Goal: Task Accomplishment & Management: Complete application form

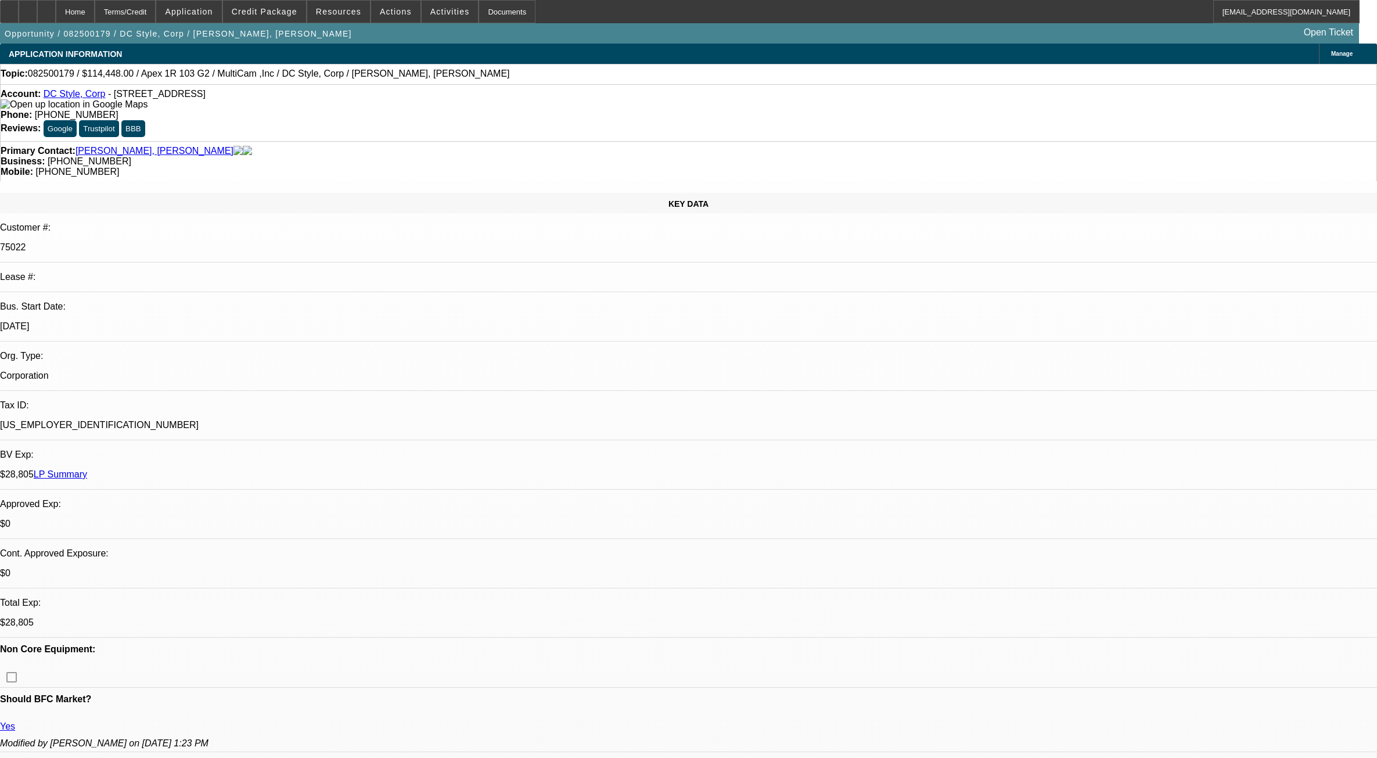
select select "0"
select select "6"
select select "0"
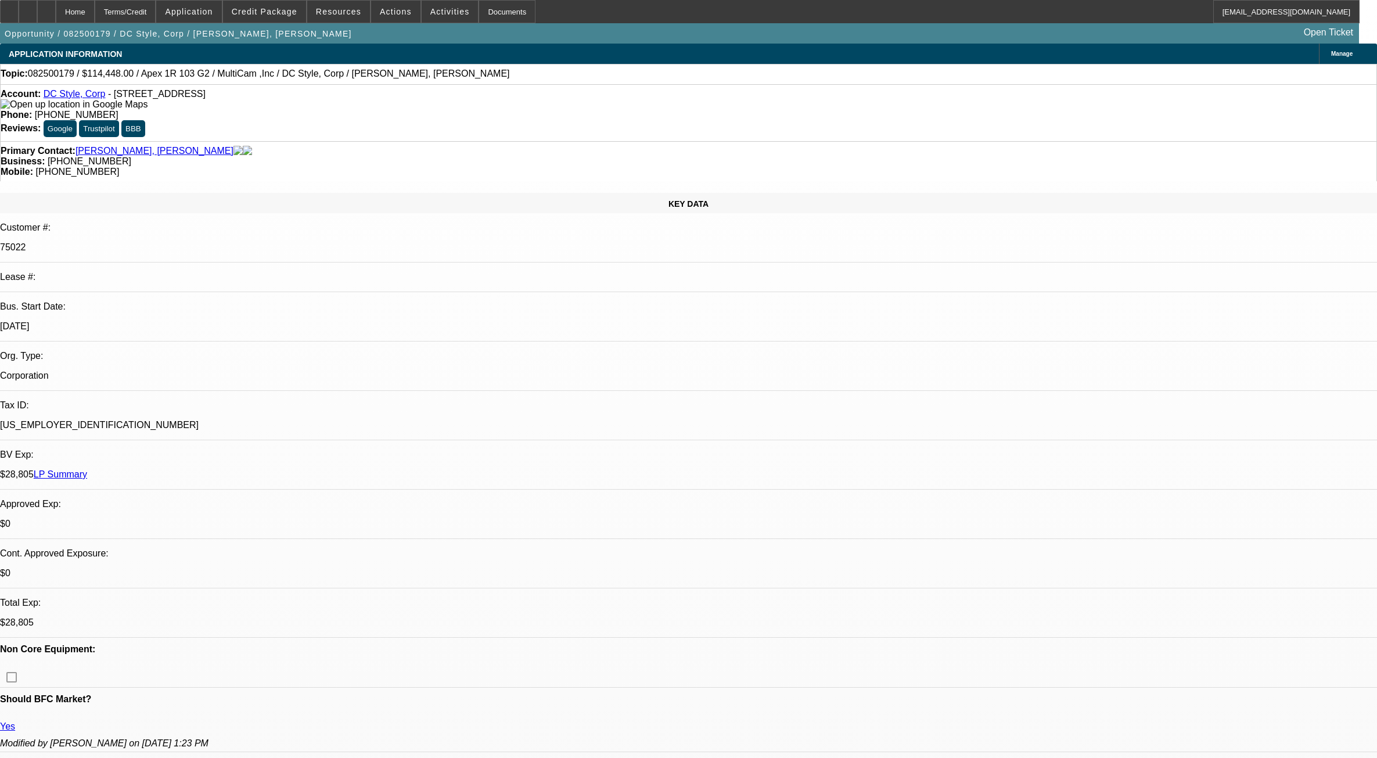
select select "0"
select select "6"
select select "0"
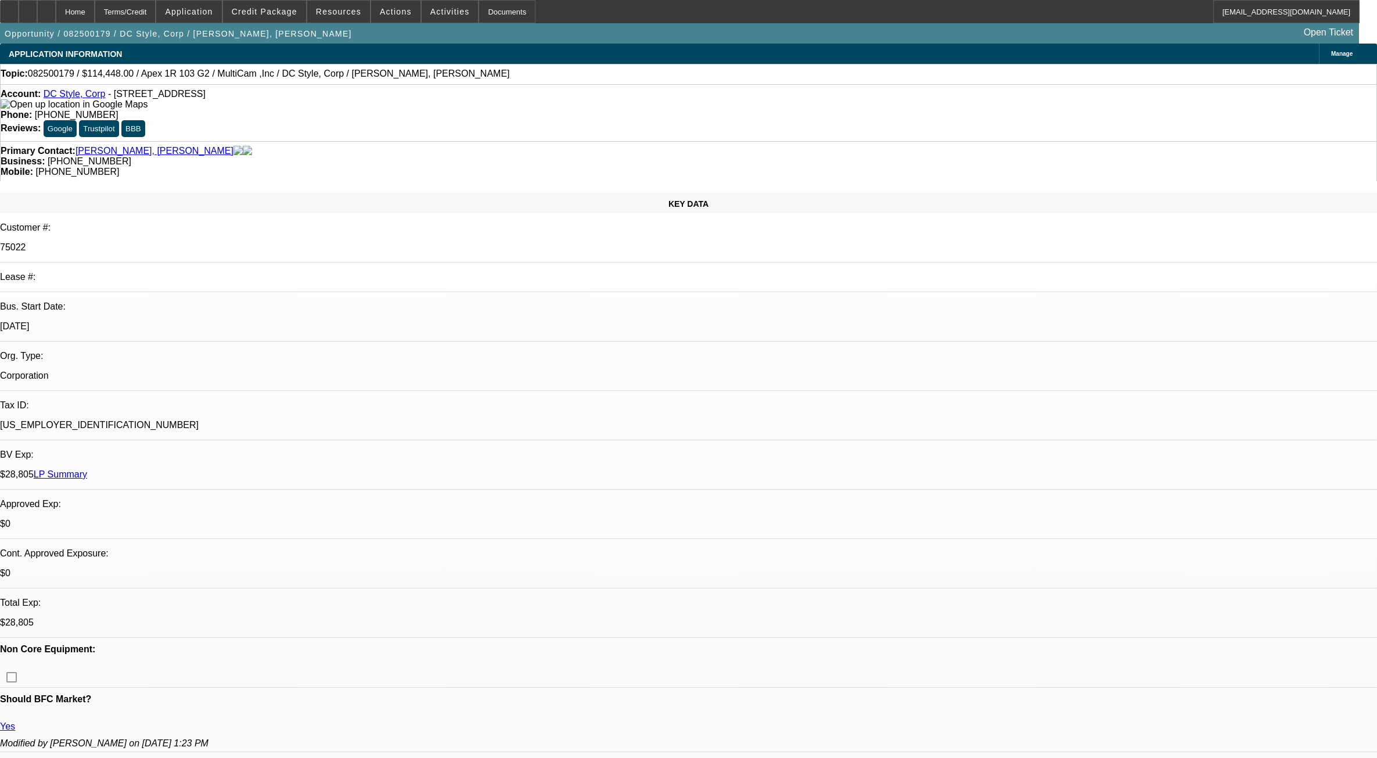
select select "0"
select select "6"
select select "0"
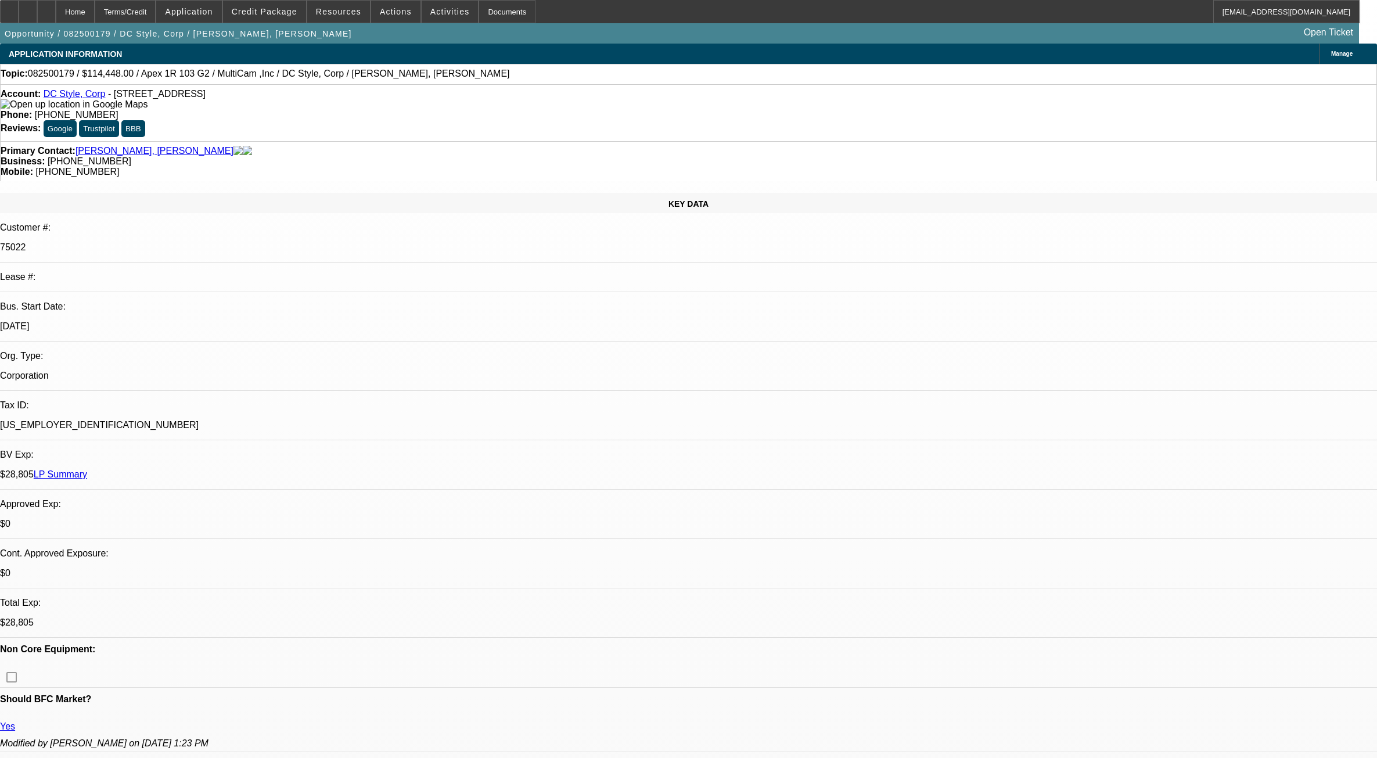
select select "6"
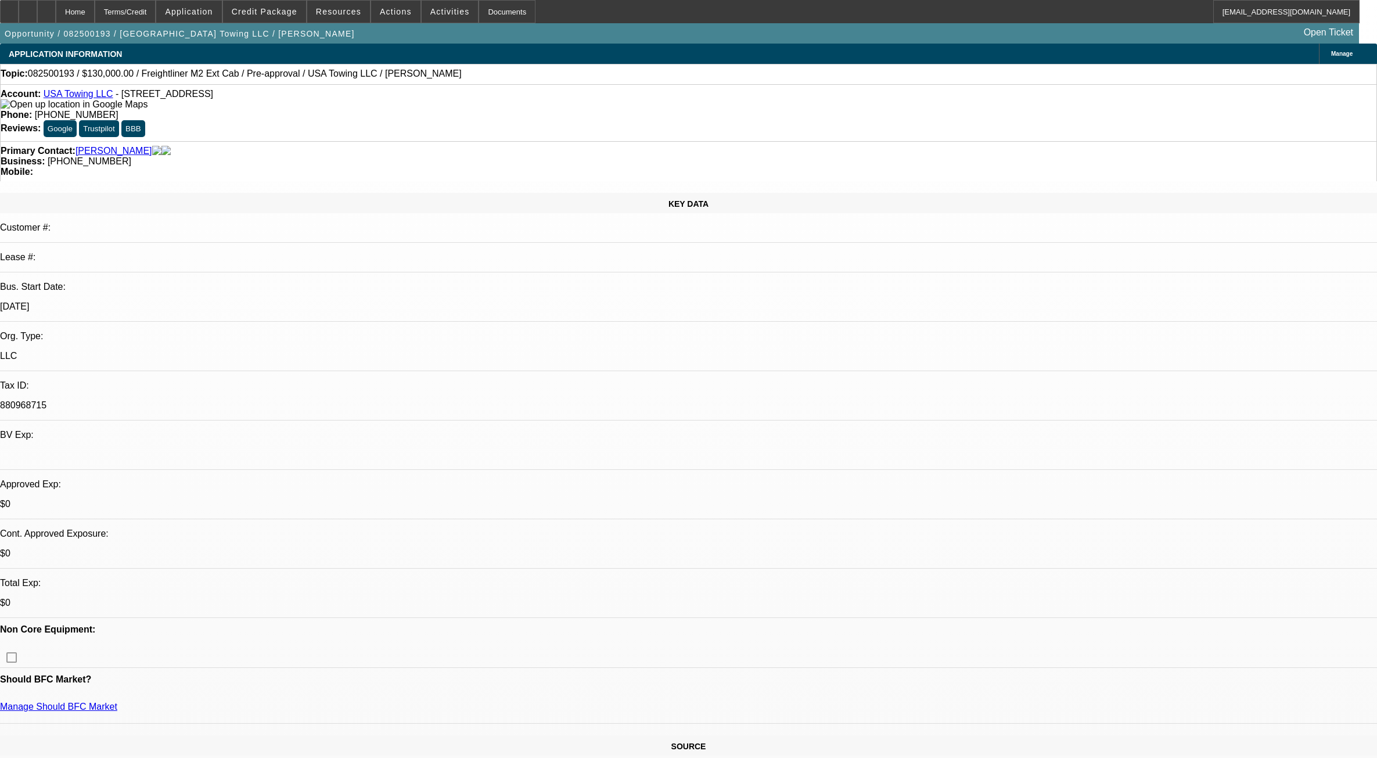
select select "0"
select select "3"
select select "0.1"
select select "4"
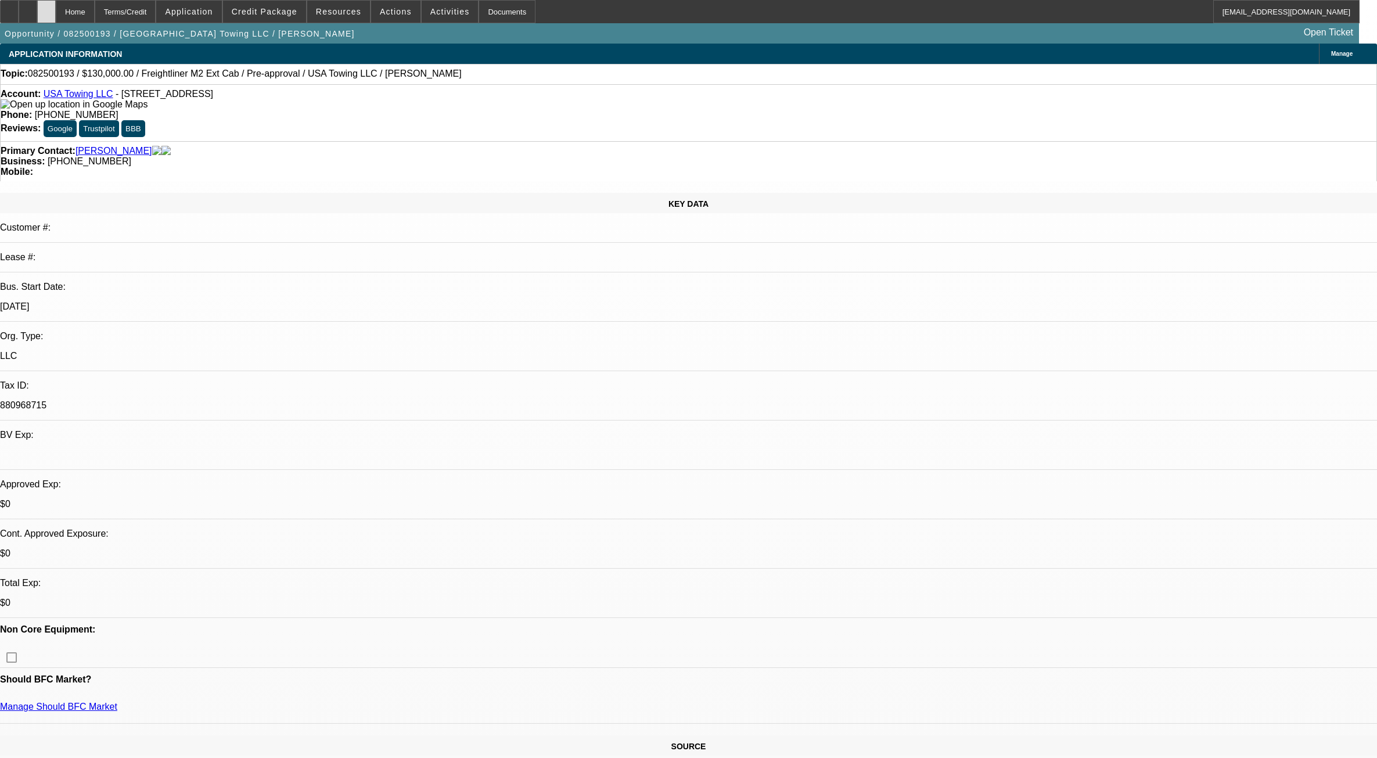
scroll to position [145, 0]
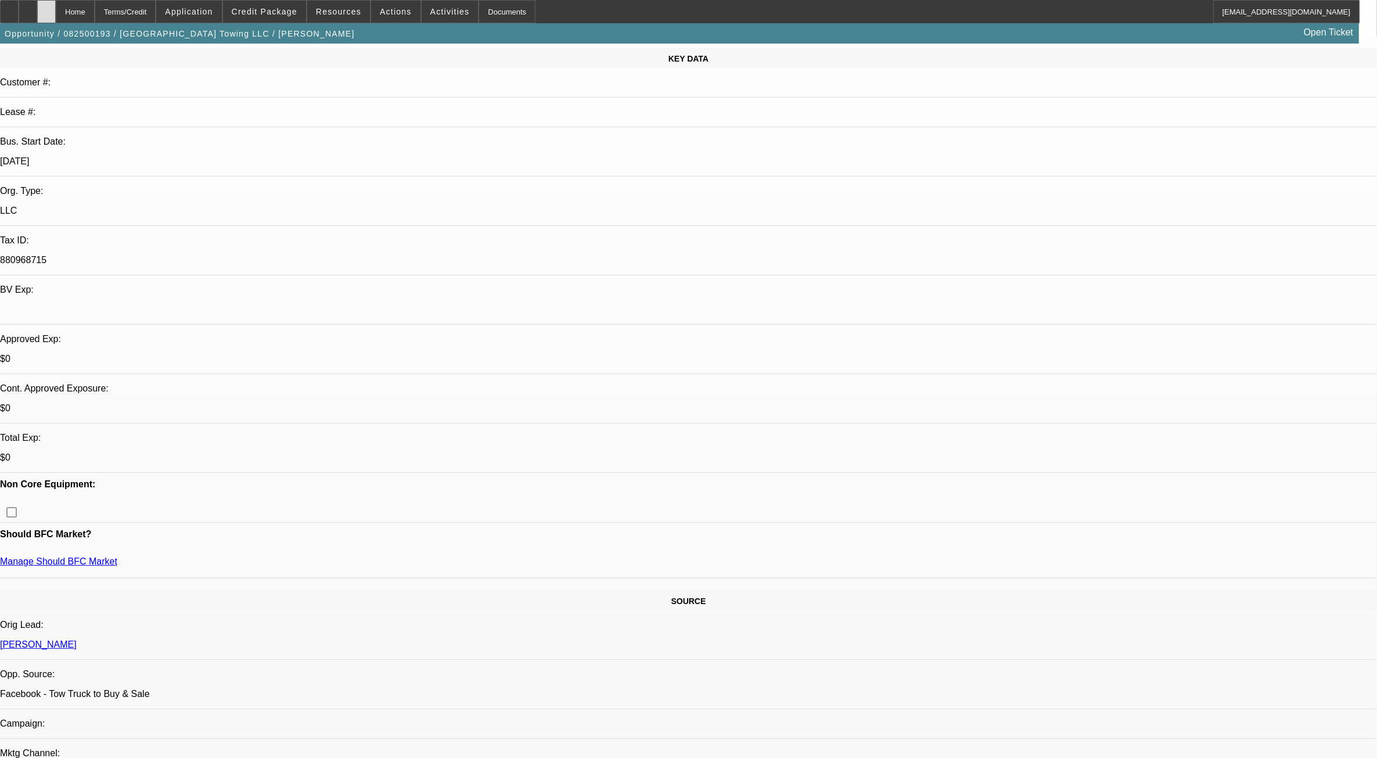
click at [56, 5] on div at bounding box center [46, 11] width 19 height 23
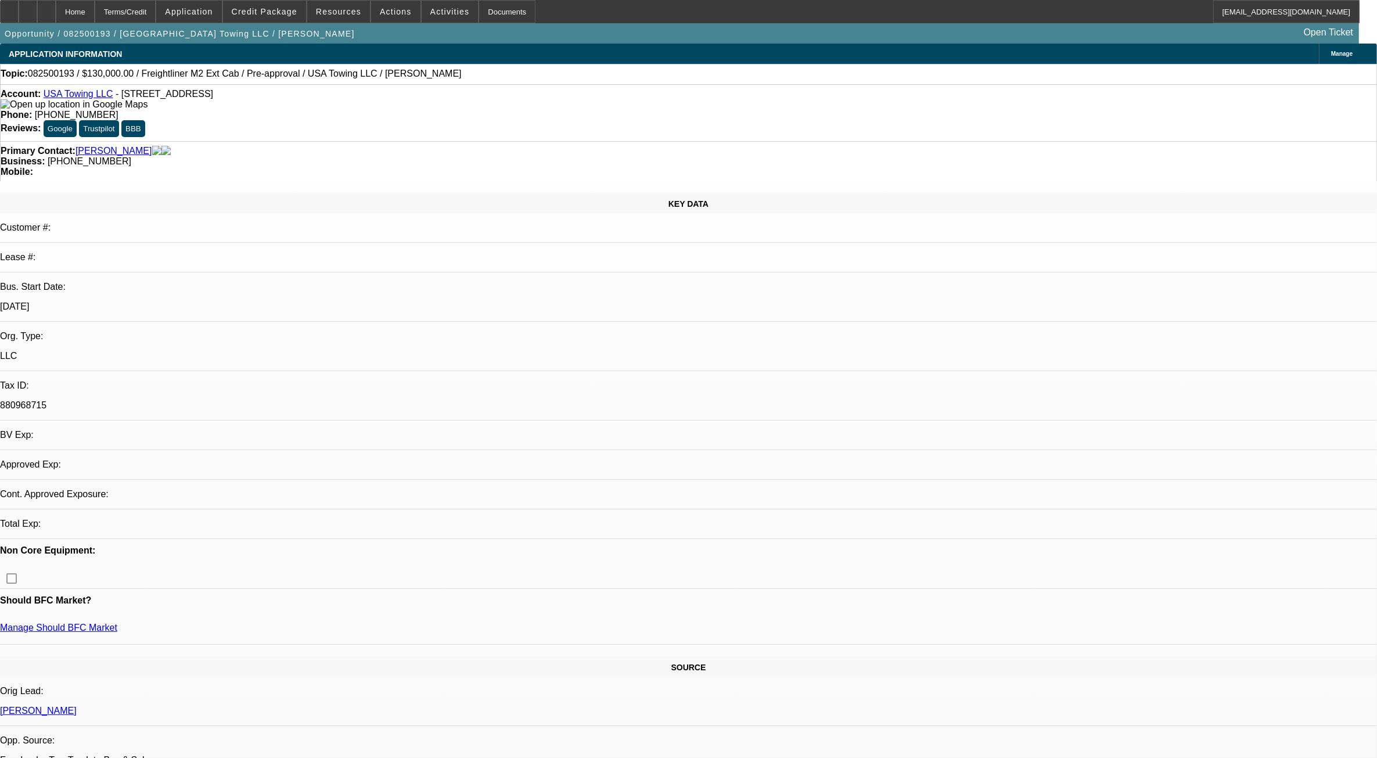
select select "0"
select select "0.1"
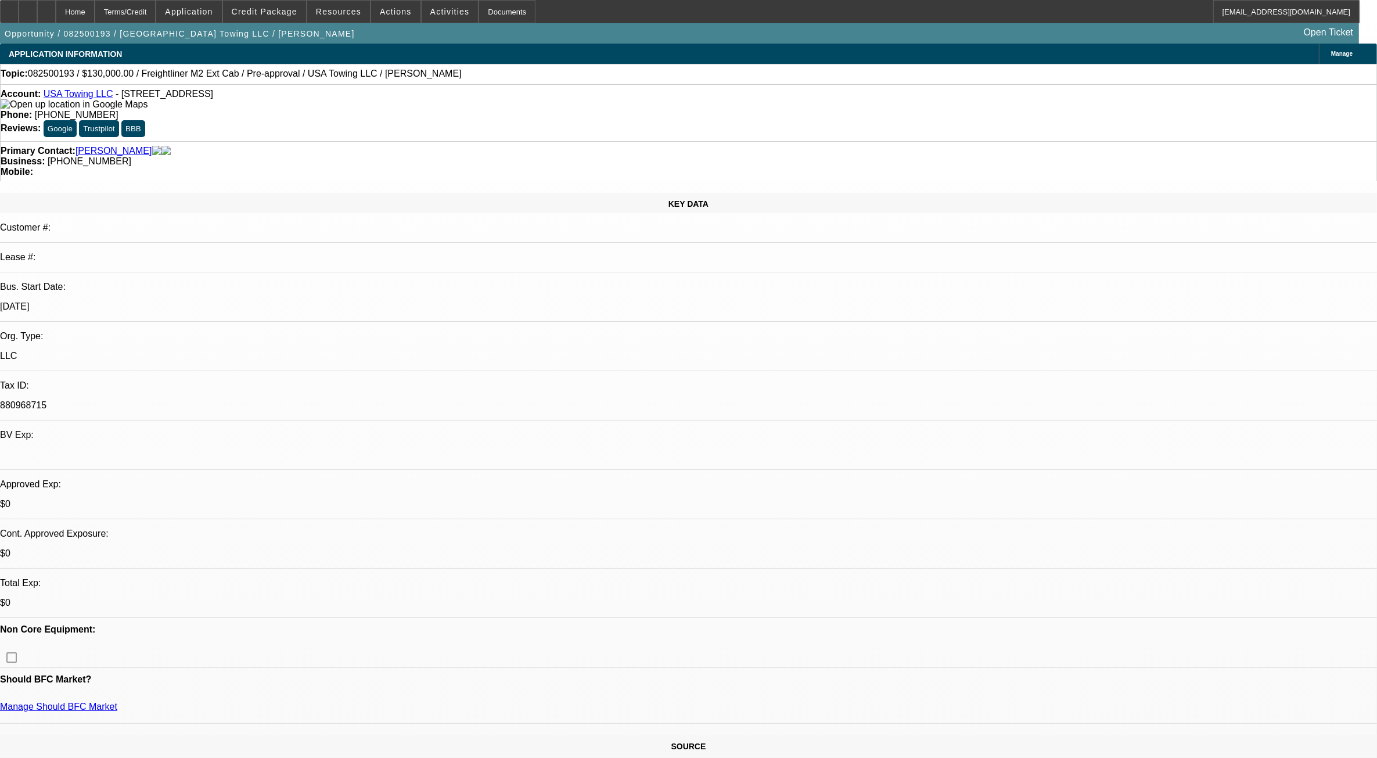
select select "1"
select select "3"
select select "4"
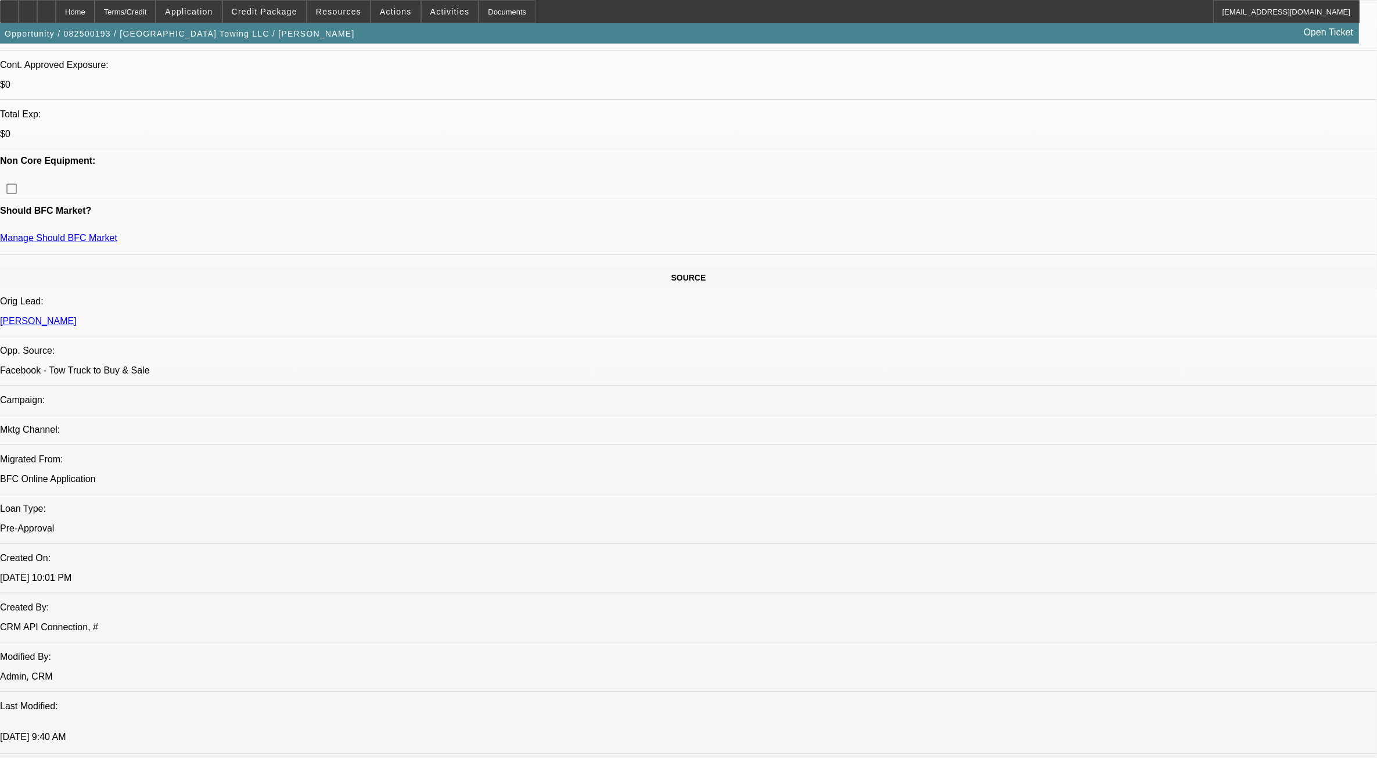
scroll to position [435, 0]
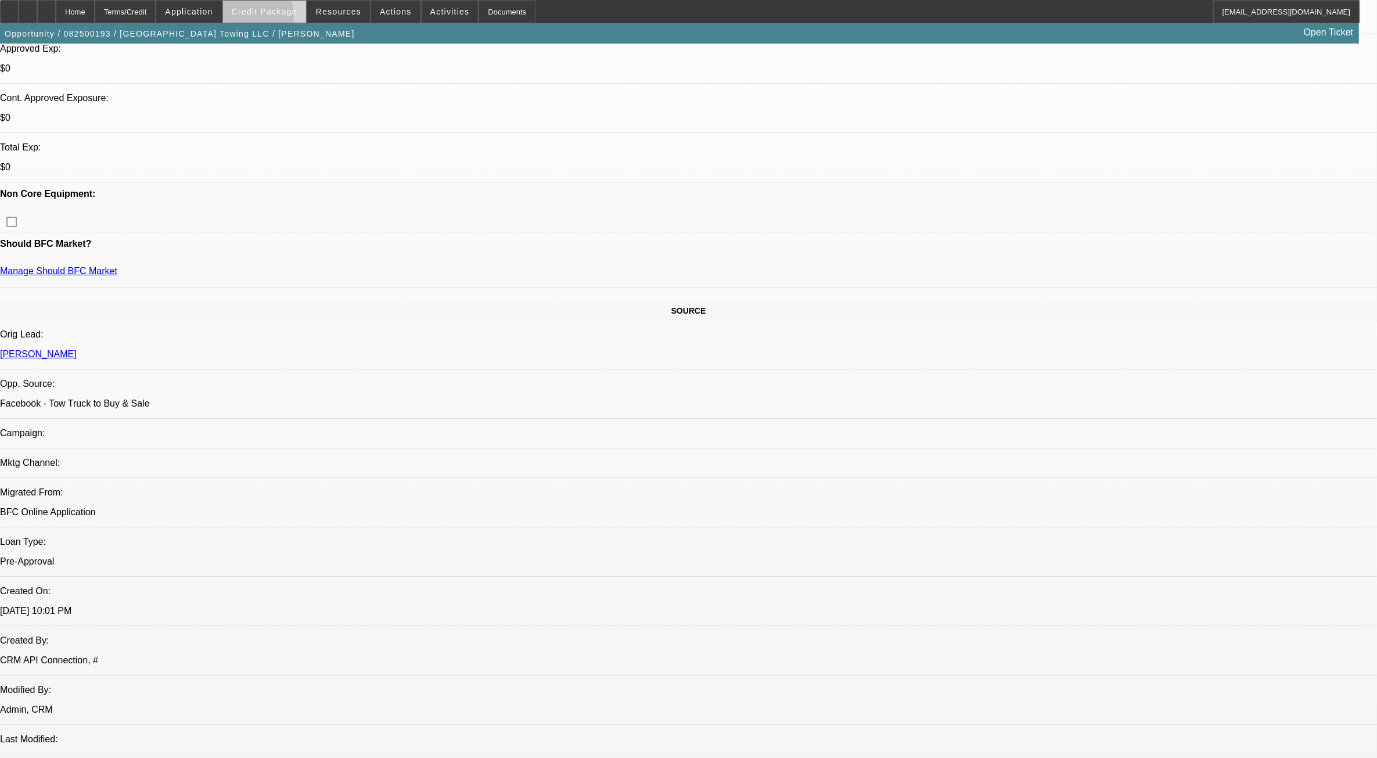
click at [266, 18] on span at bounding box center [264, 12] width 83 height 28
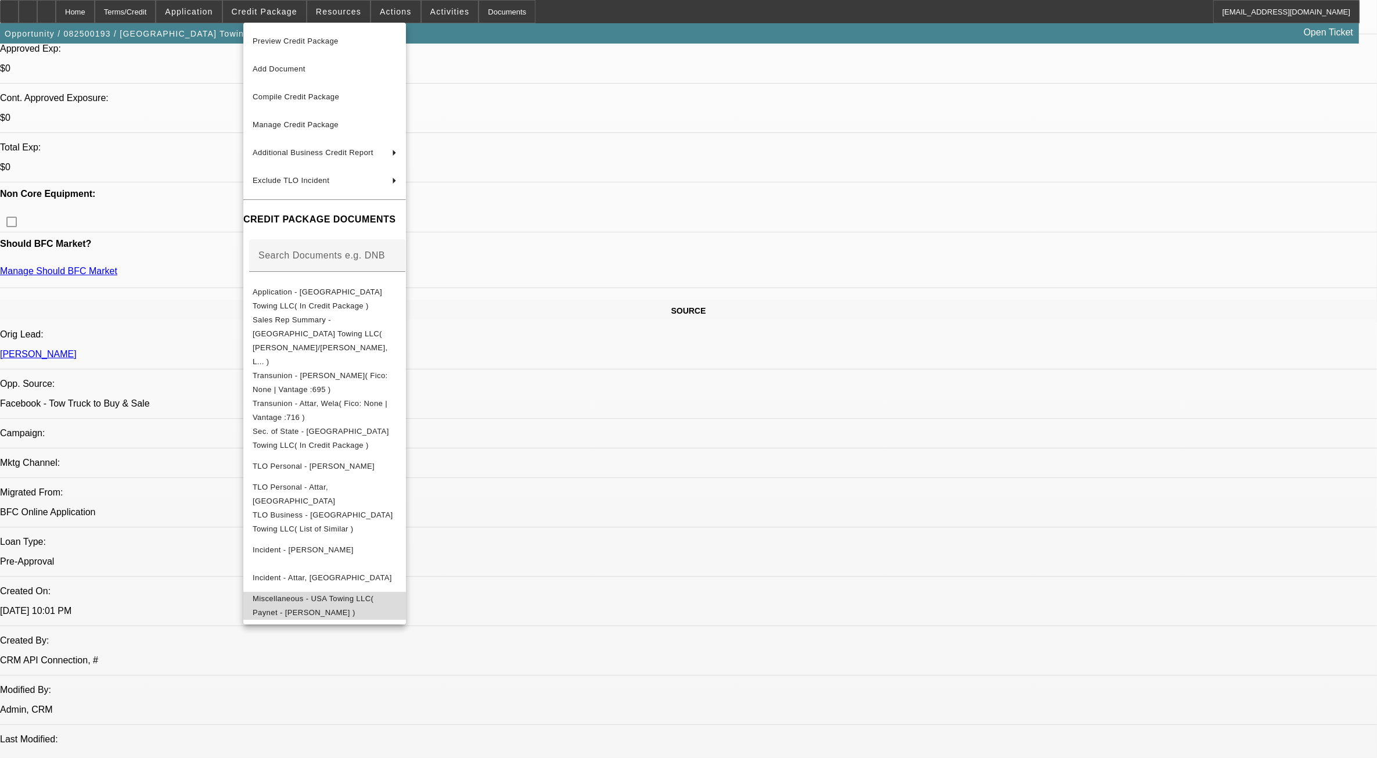
click at [334, 593] on span "Miscellaneous - USA Towing LLC( Paynet - Nassir Attar )" at bounding box center [313, 604] width 121 height 23
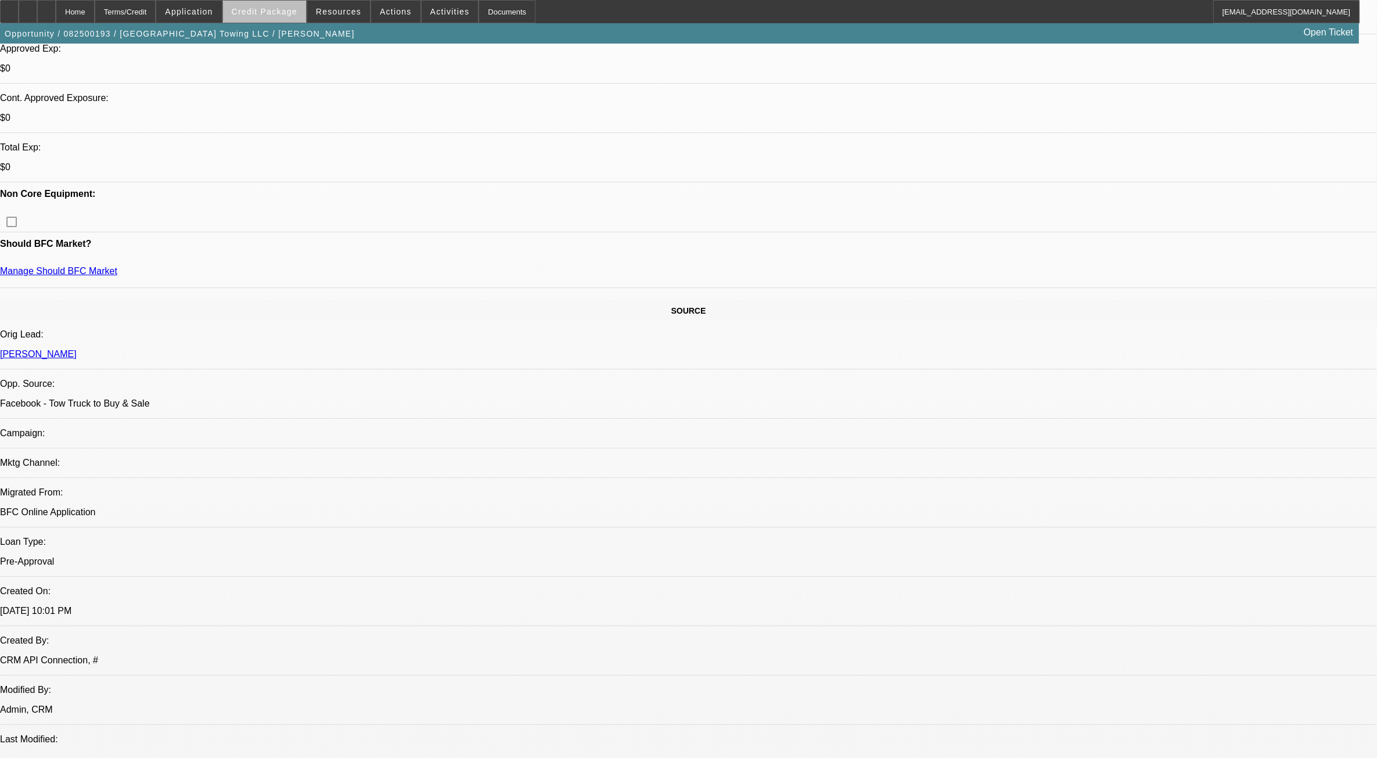
click at [299, 19] on span at bounding box center [264, 12] width 83 height 28
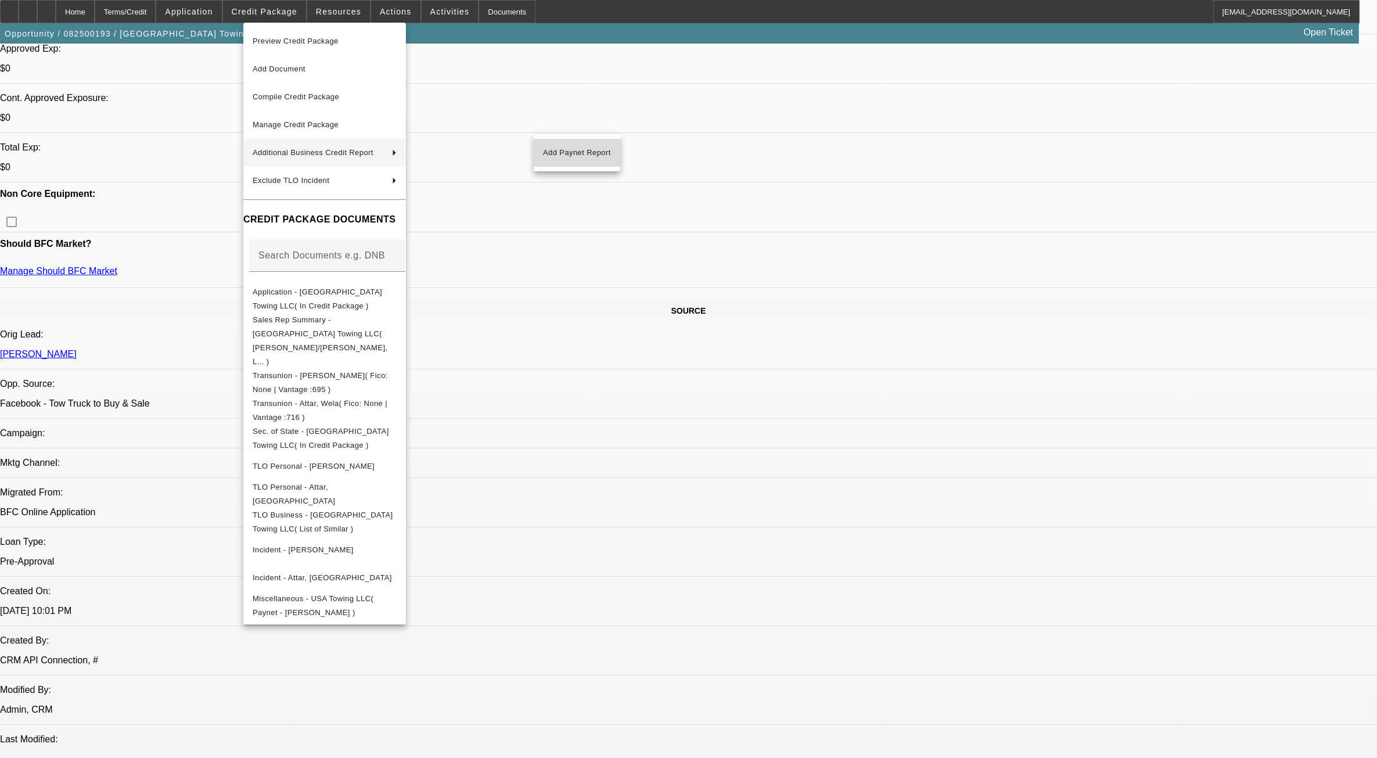
click at [594, 149] on span "Add Paynet Report" at bounding box center [577, 153] width 68 height 14
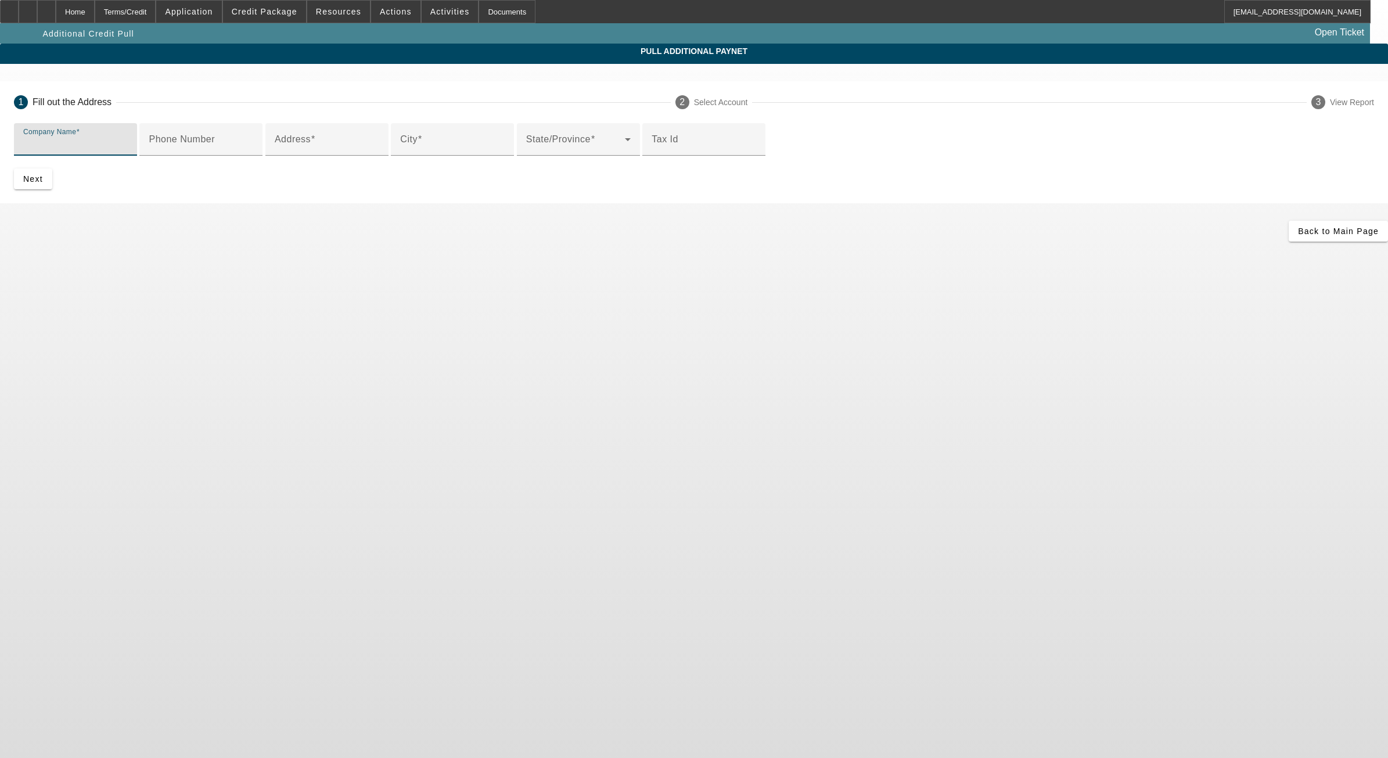
click at [128, 147] on input "Company Name" at bounding box center [75, 144] width 105 height 14
type input "Usa Towing LLC"
type input "10358 N 58th Dr"
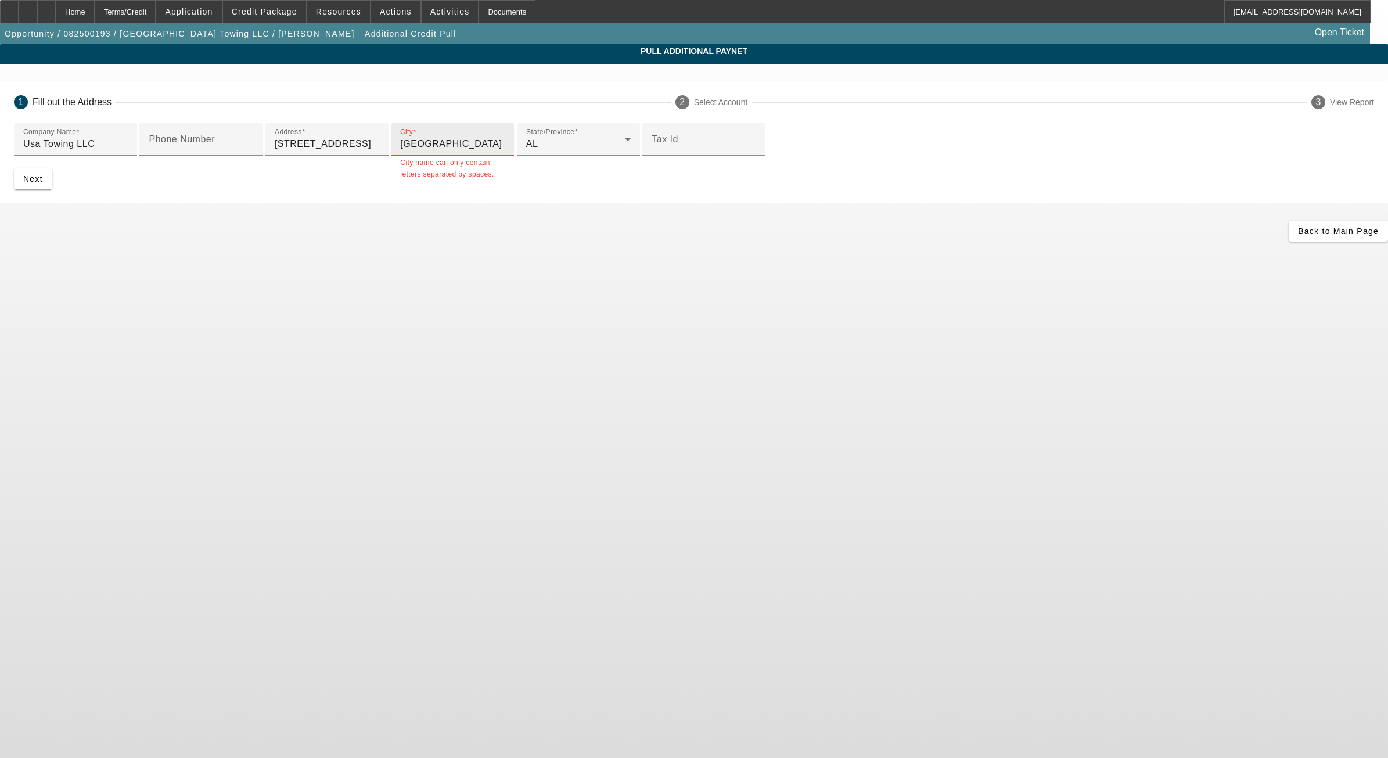
click at [477, 156] on div "City Glendale" at bounding box center [452, 139] width 105 height 33
click at [478, 151] on input "Glendale" at bounding box center [452, 144] width 105 height 14
type input "Glendale"
click at [574, 156] on div "State/Province AL" at bounding box center [578, 139] width 105 height 33
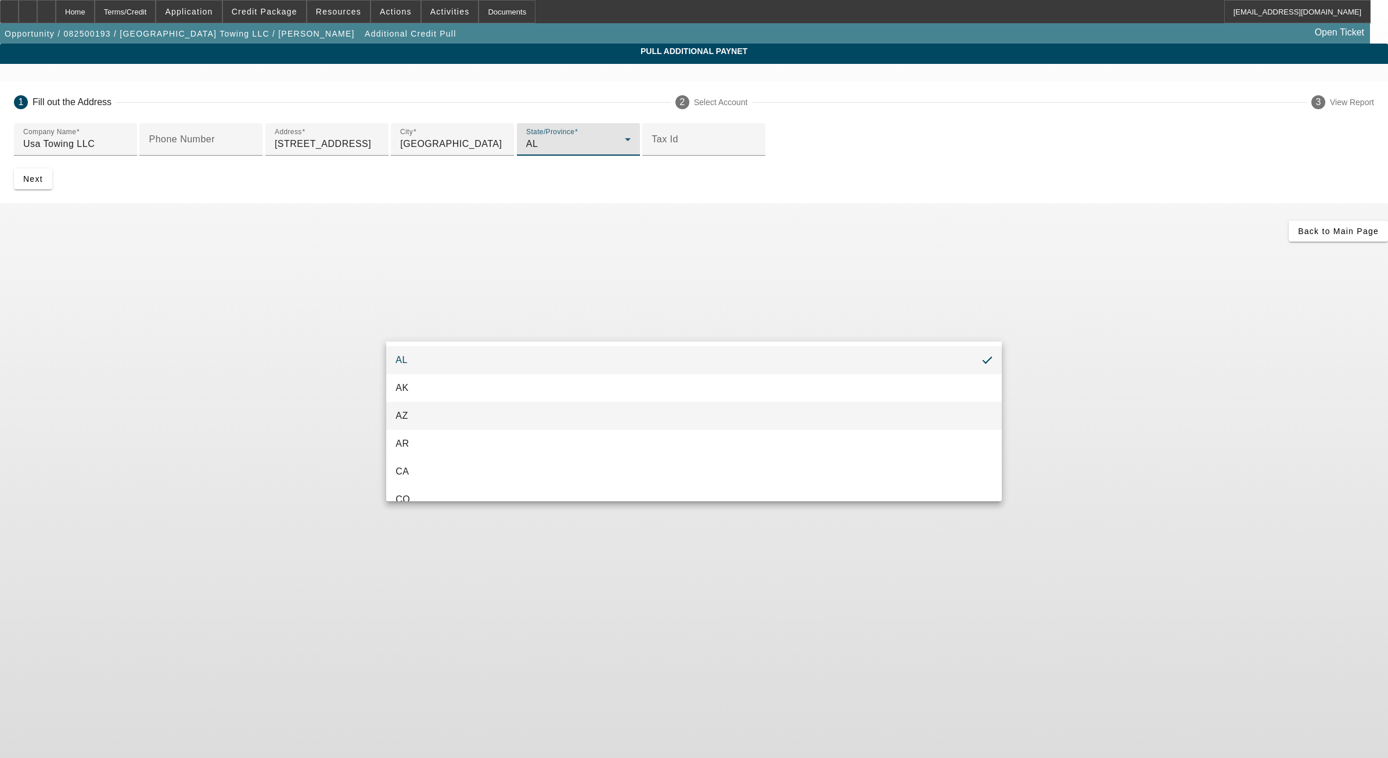
click at [459, 410] on mat-option "AZ" at bounding box center [694, 416] width 616 height 28
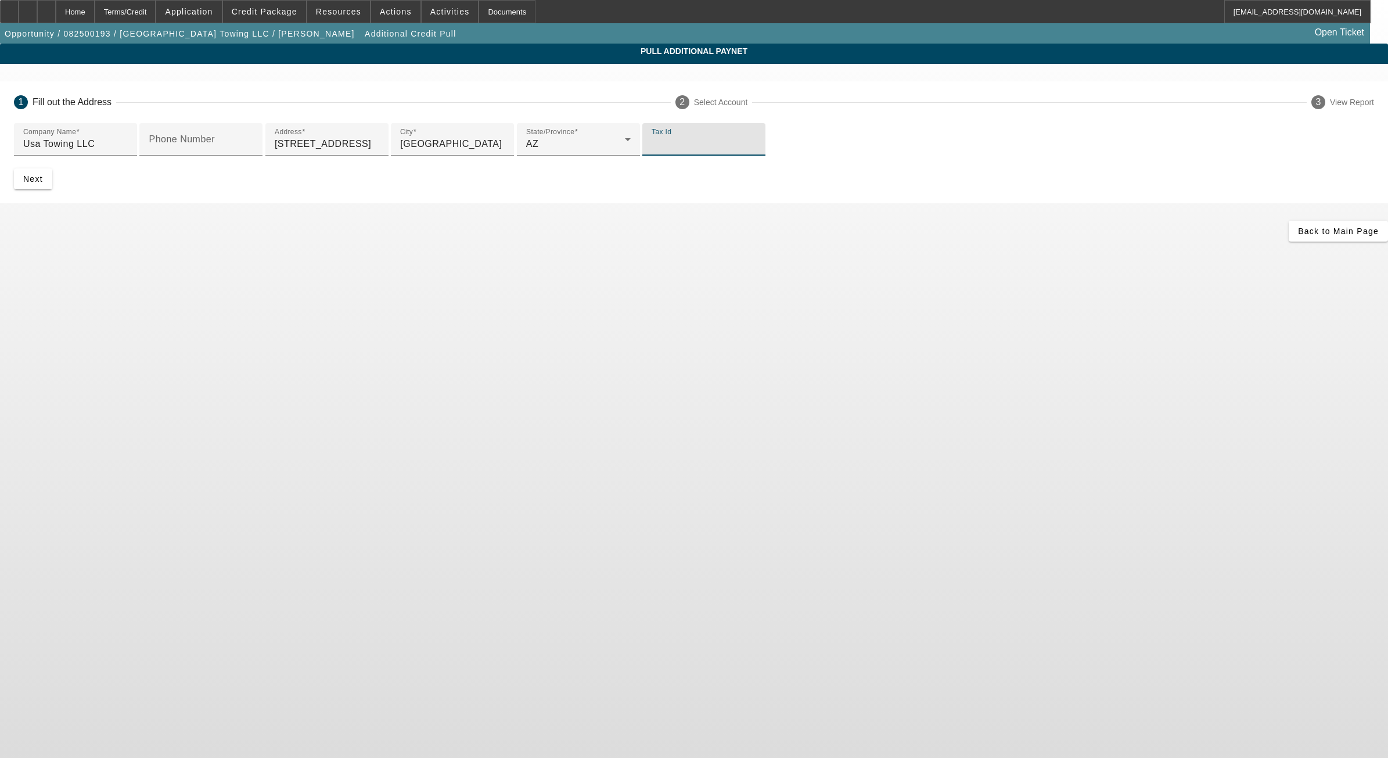
click at [652, 151] on input "Tax Id" at bounding box center [704, 144] width 105 height 14
type input "880968715"
click at [52, 193] on span "submit" at bounding box center [33, 179] width 38 height 28
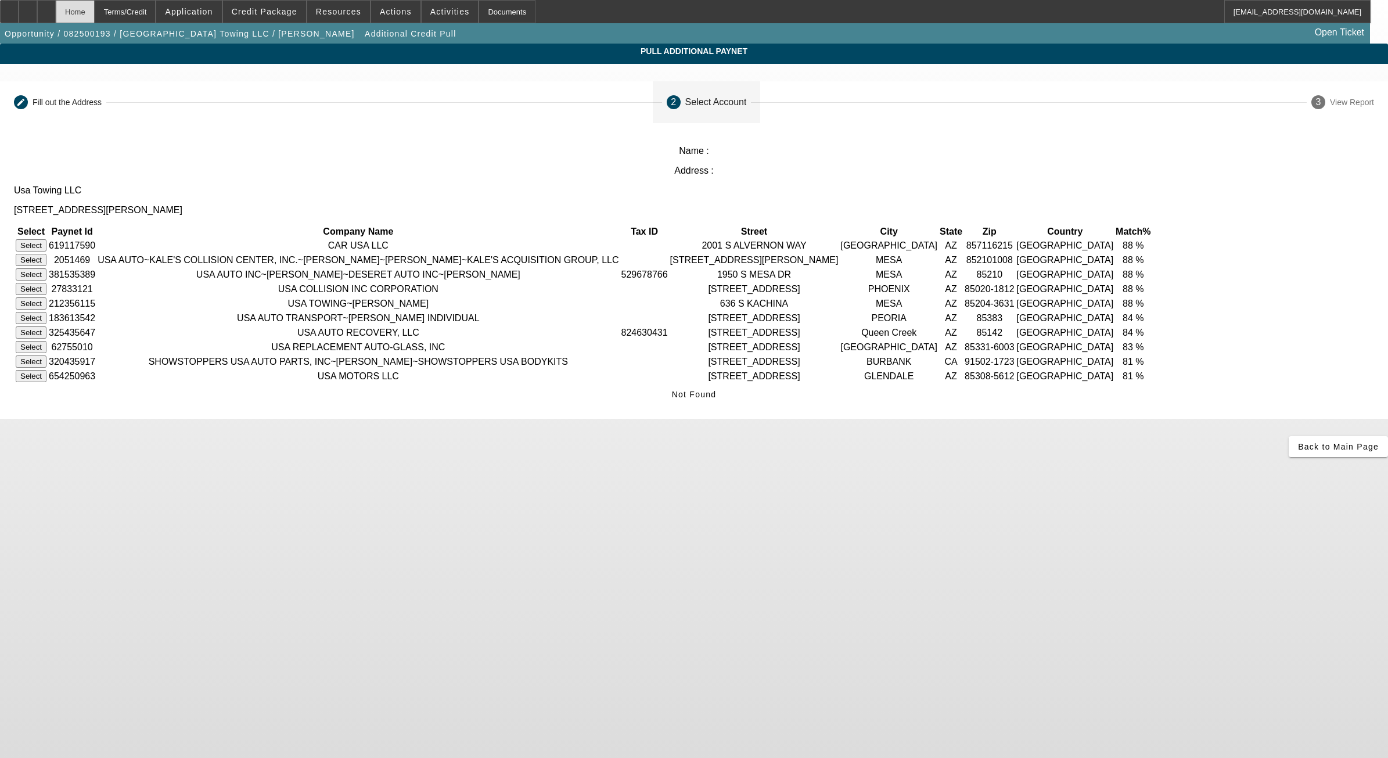
click at [94, 10] on div "Home" at bounding box center [75, 11] width 39 height 23
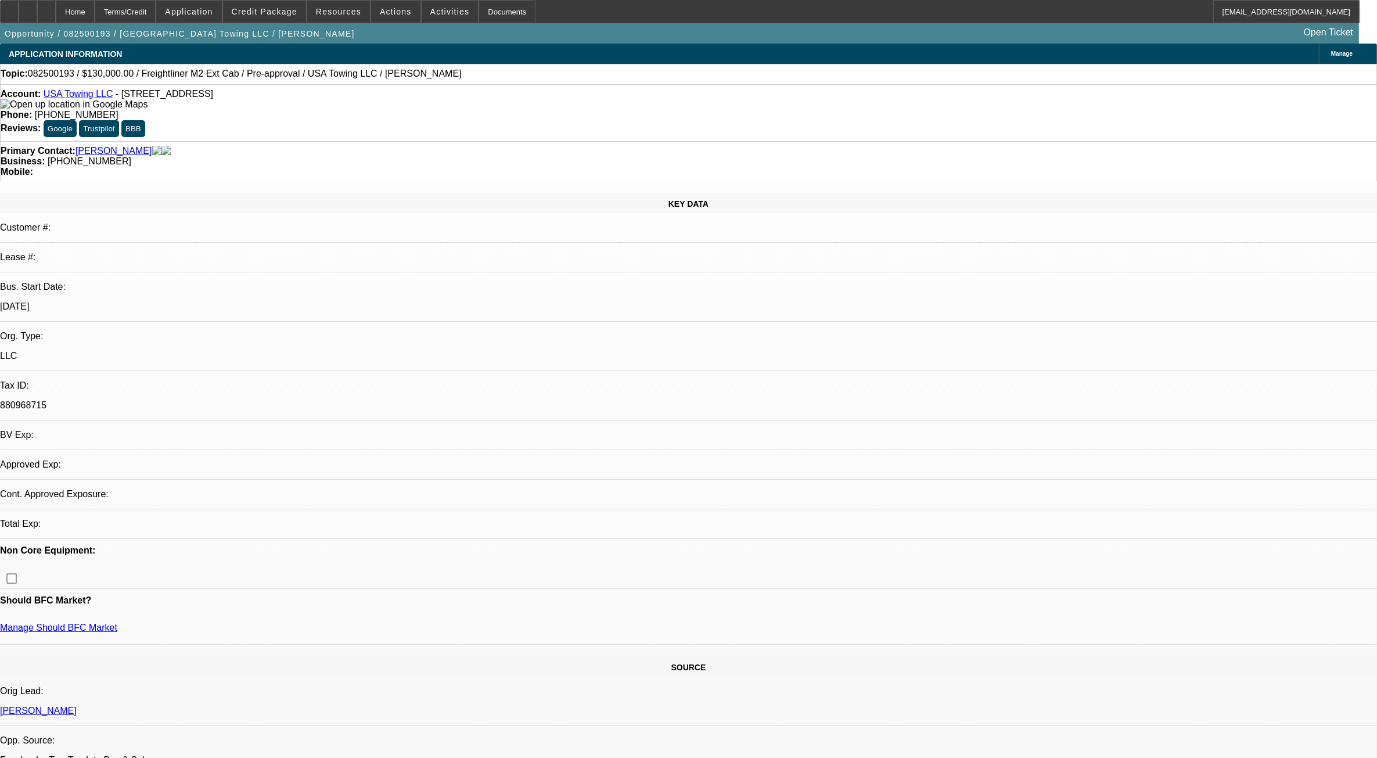
select select "0"
select select "3"
select select "0.1"
select select "4"
